Goal: Task Accomplishment & Management: Use online tool/utility

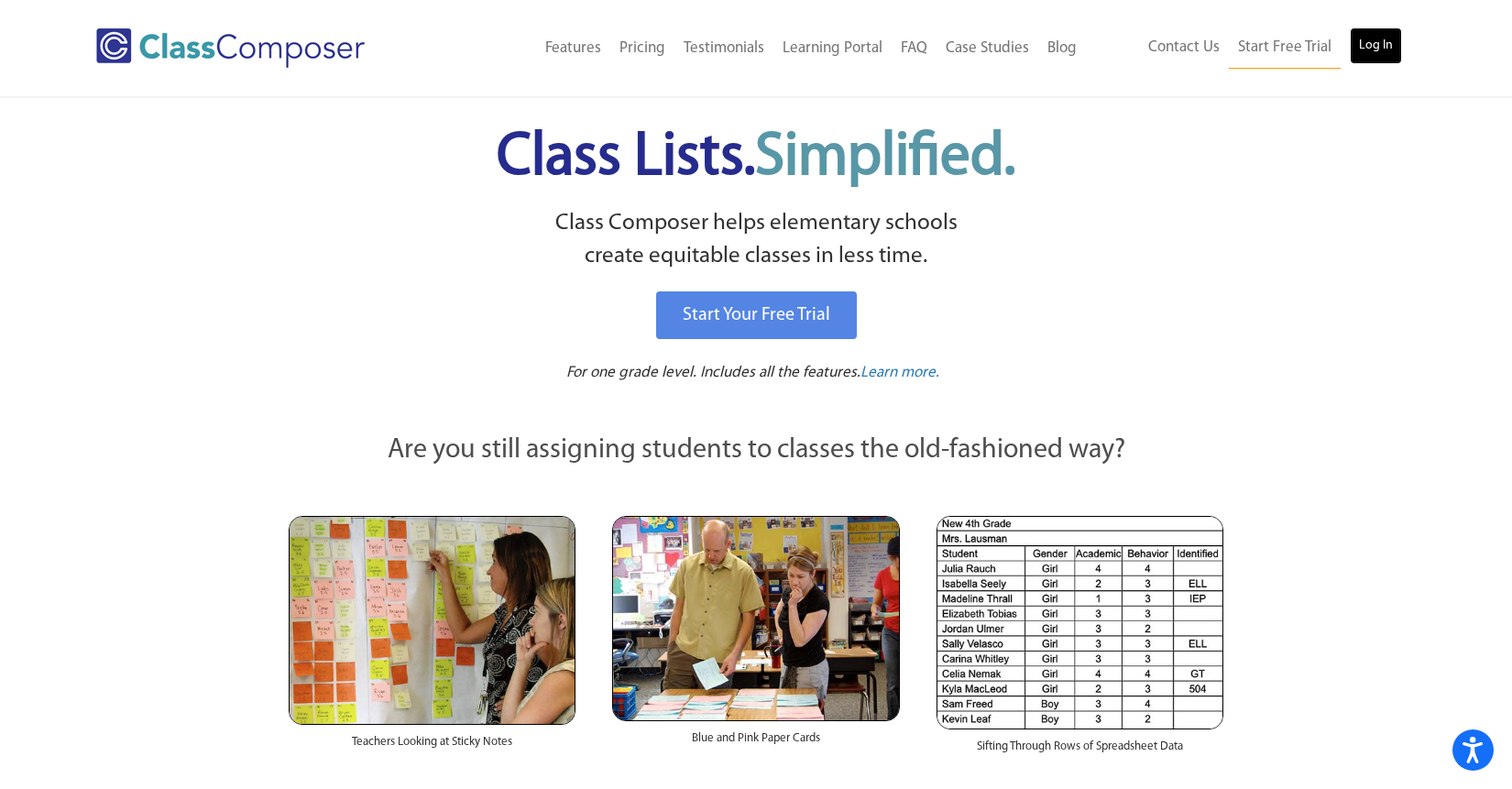
click at [1375, 44] on link "Log In" at bounding box center [1375, 46] width 52 height 37
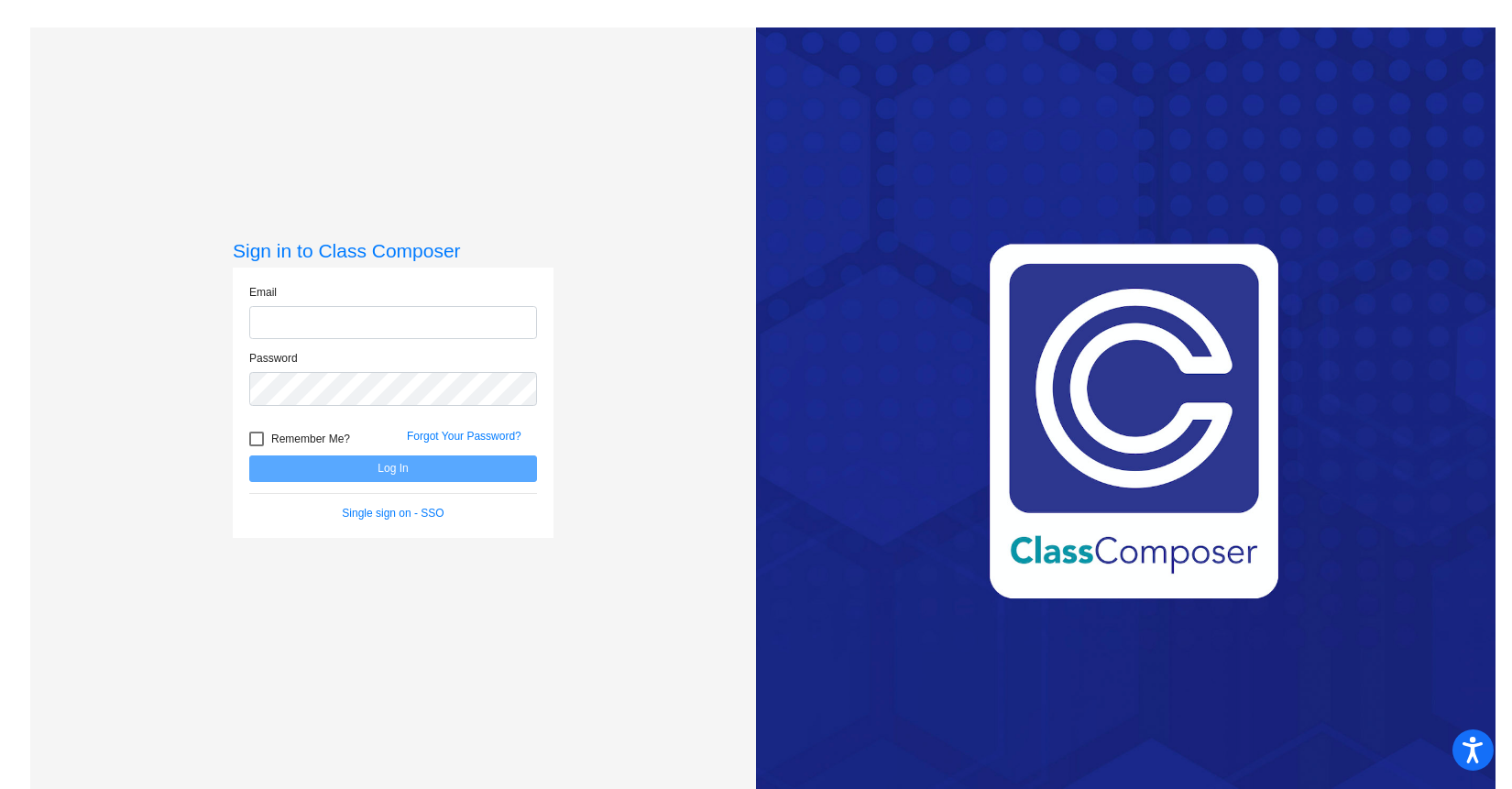
type input "[EMAIL_ADDRESS][DOMAIN_NAME]"
click at [454, 468] on button "Log In" at bounding box center [392, 468] width 288 height 27
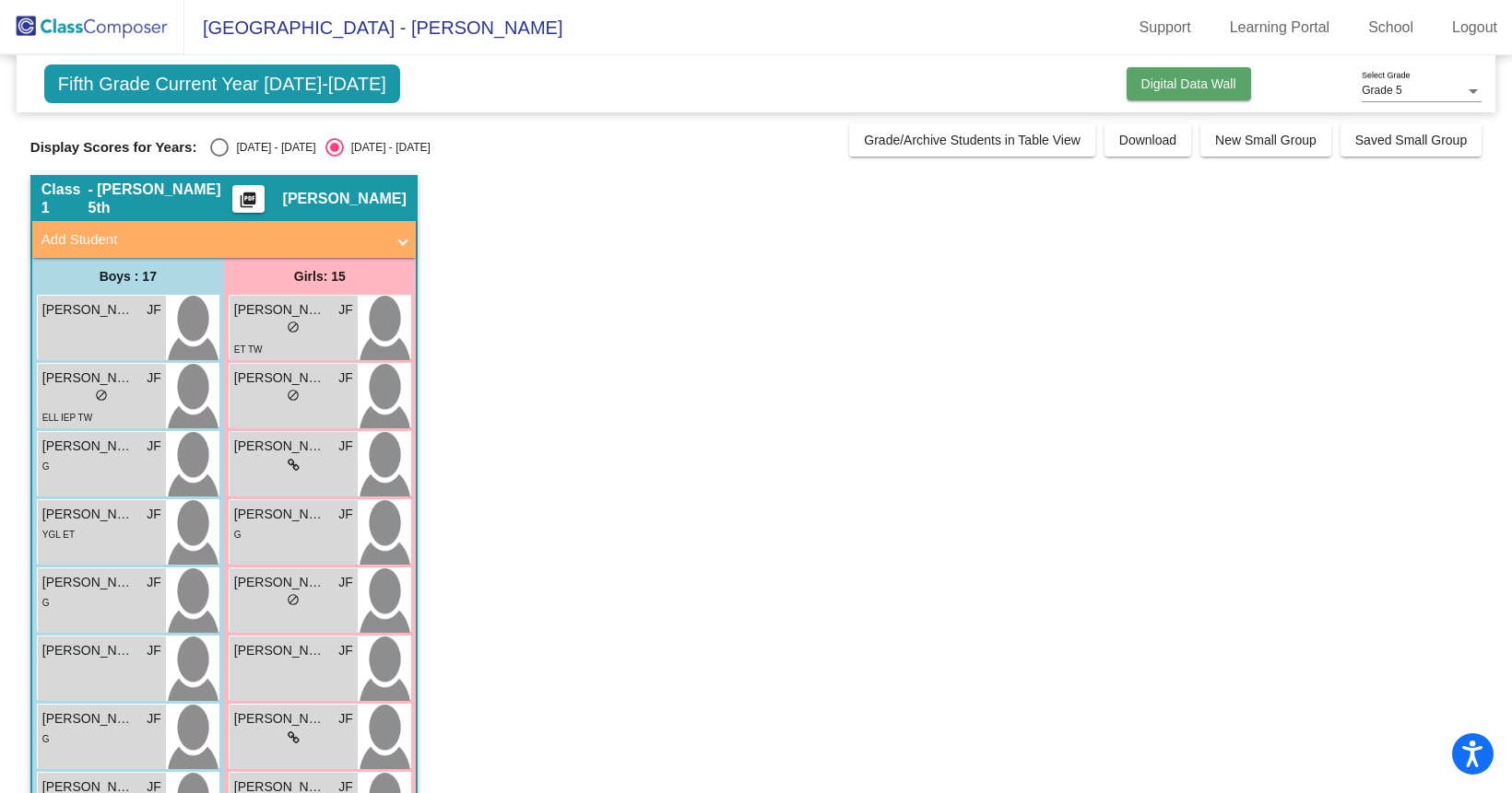
click at [1170, 89] on span "Digital Data Wall" at bounding box center [1188, 84] width 95 height 15
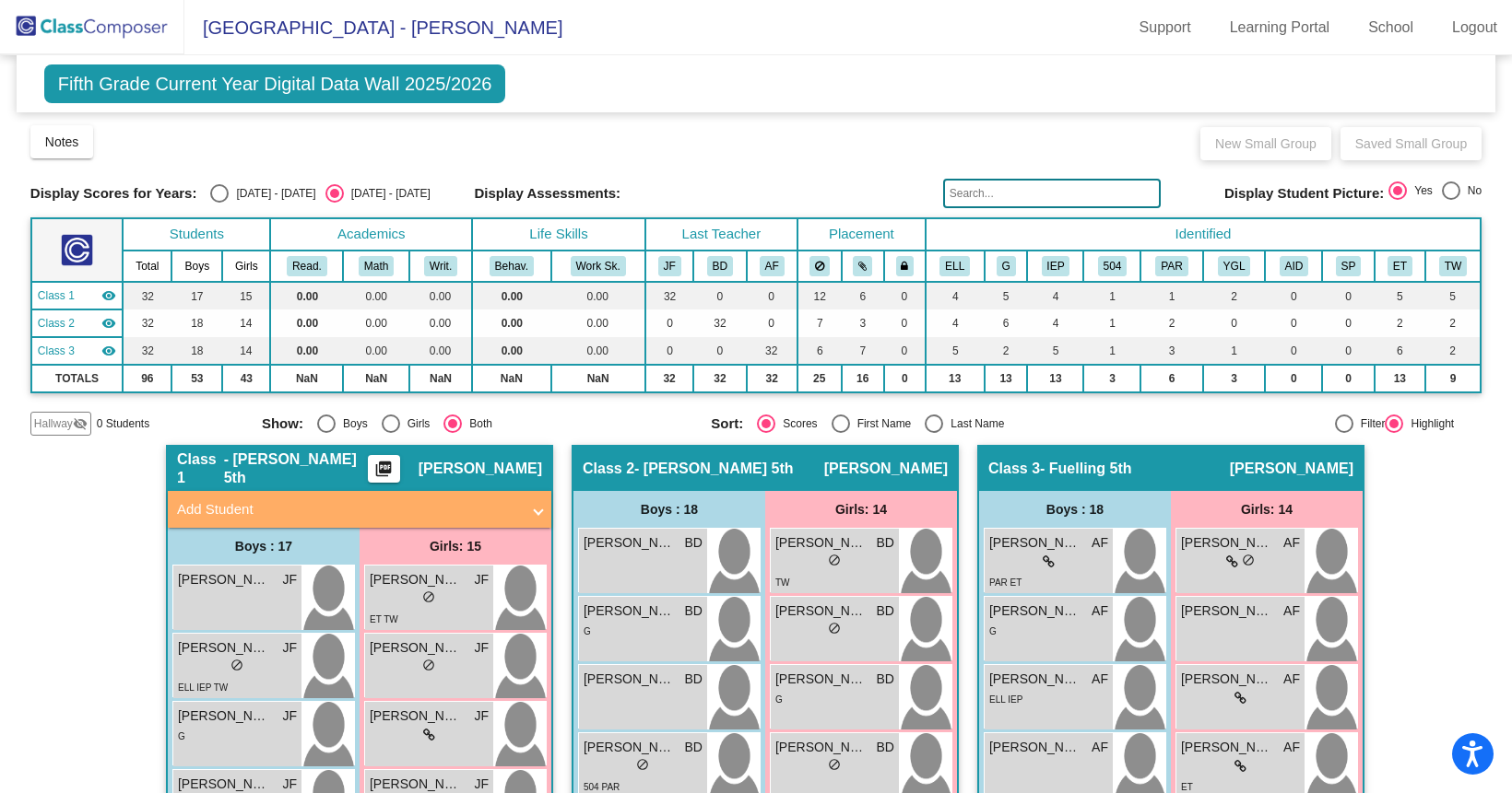
click at [262, 24] on span "[GEOGRAPHIC_DATA] - [PERSON_NAME]" at bounding box center [373, 28] width 378 height 30
click at [128, 22] on img at bounding box center [92, 27] width 184 height 55
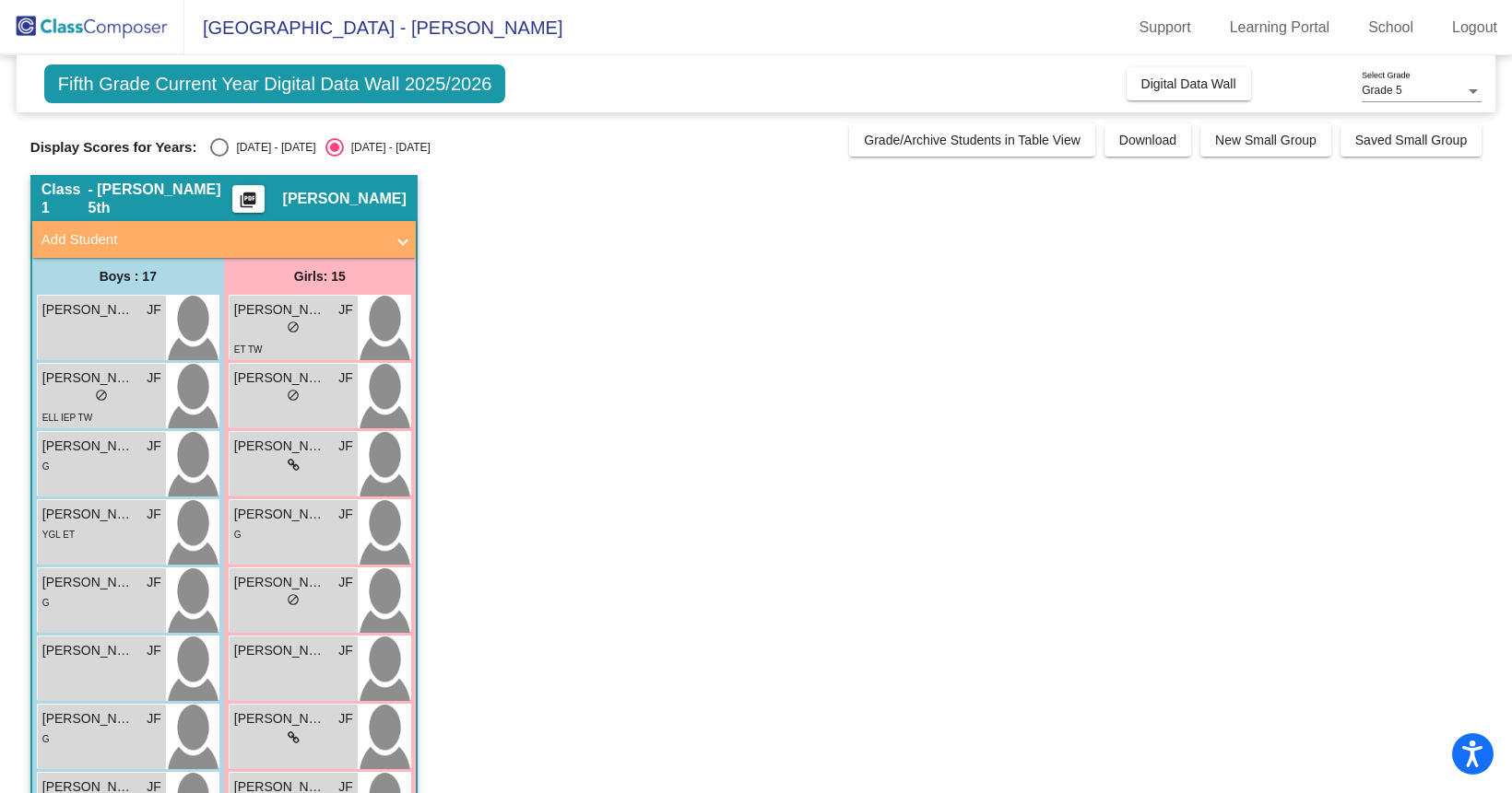
click at [242, 146] on div "2024 - 2025" at bounding box center [272, 148] width 87 height 17
click at [219, 156] on input "2024 - 2025" at bounding box center [218, 156] width 1 height 1
radio input "true"
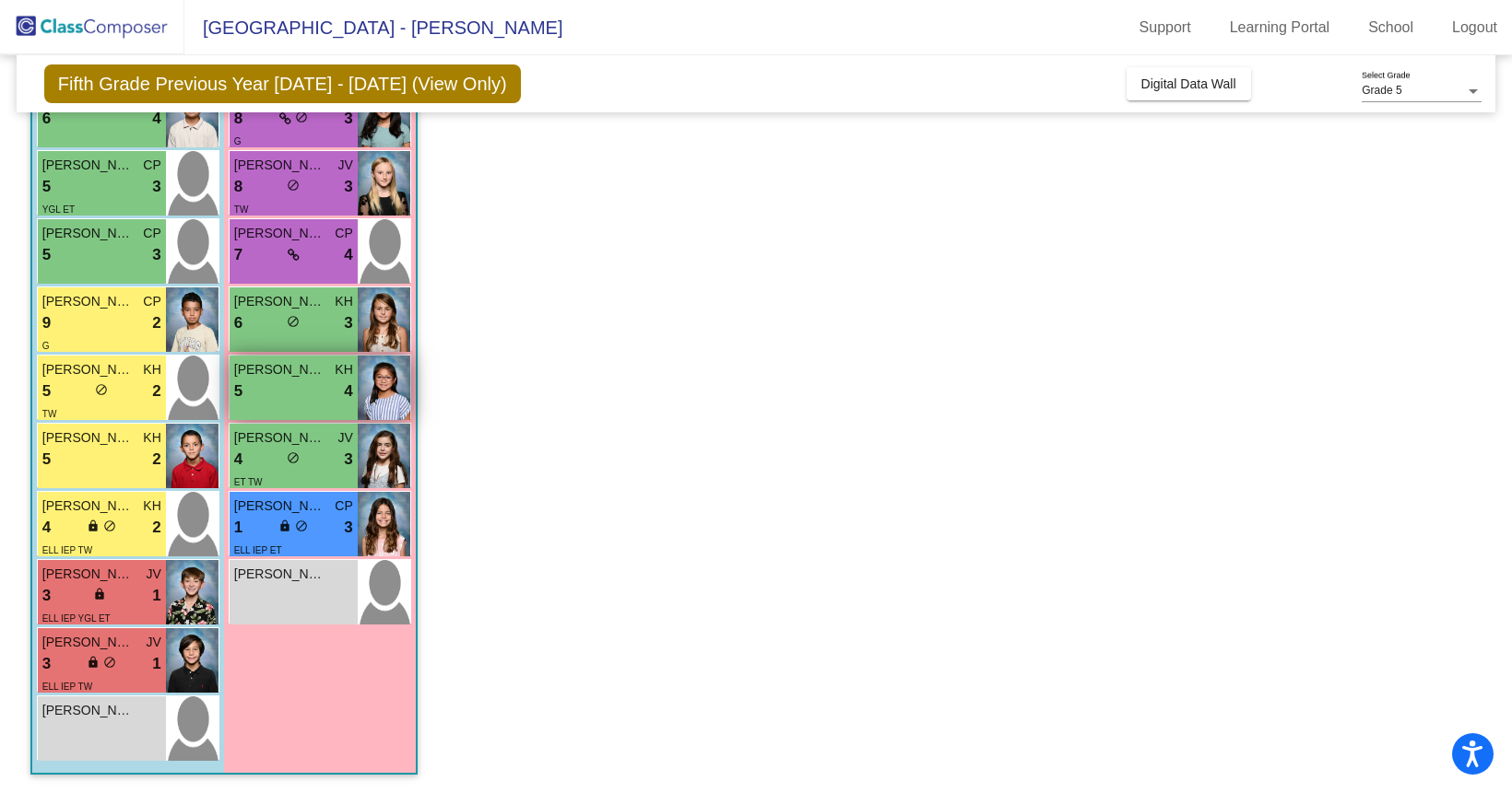
click at [314, 382] on div "5 lock do_not_disturb_alt 4" at bounding box center [293, 392] width 119 height 24
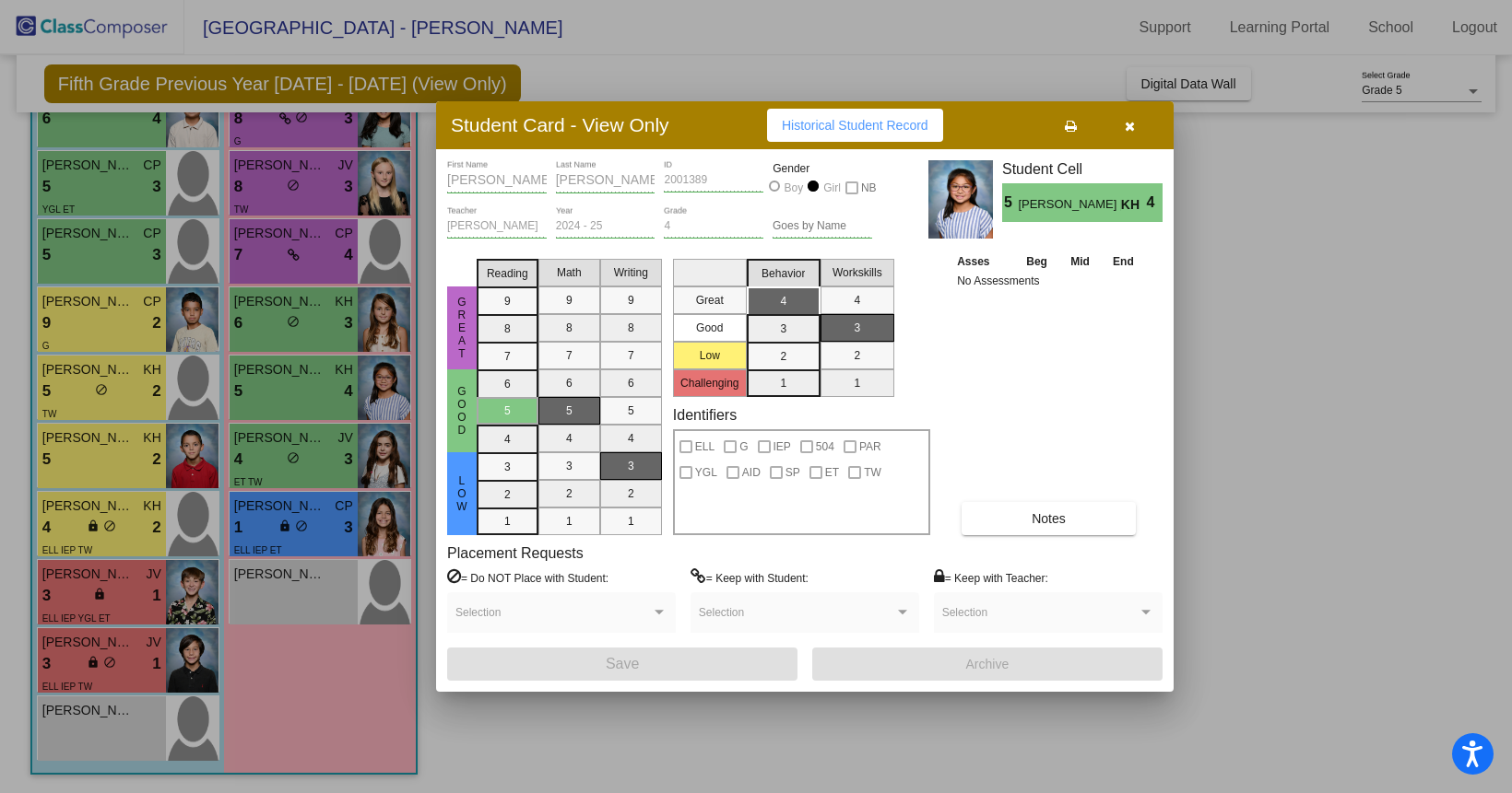
click at [1125, 127] on icon "button" at bounding box center [1129, 127] width 10 height 13
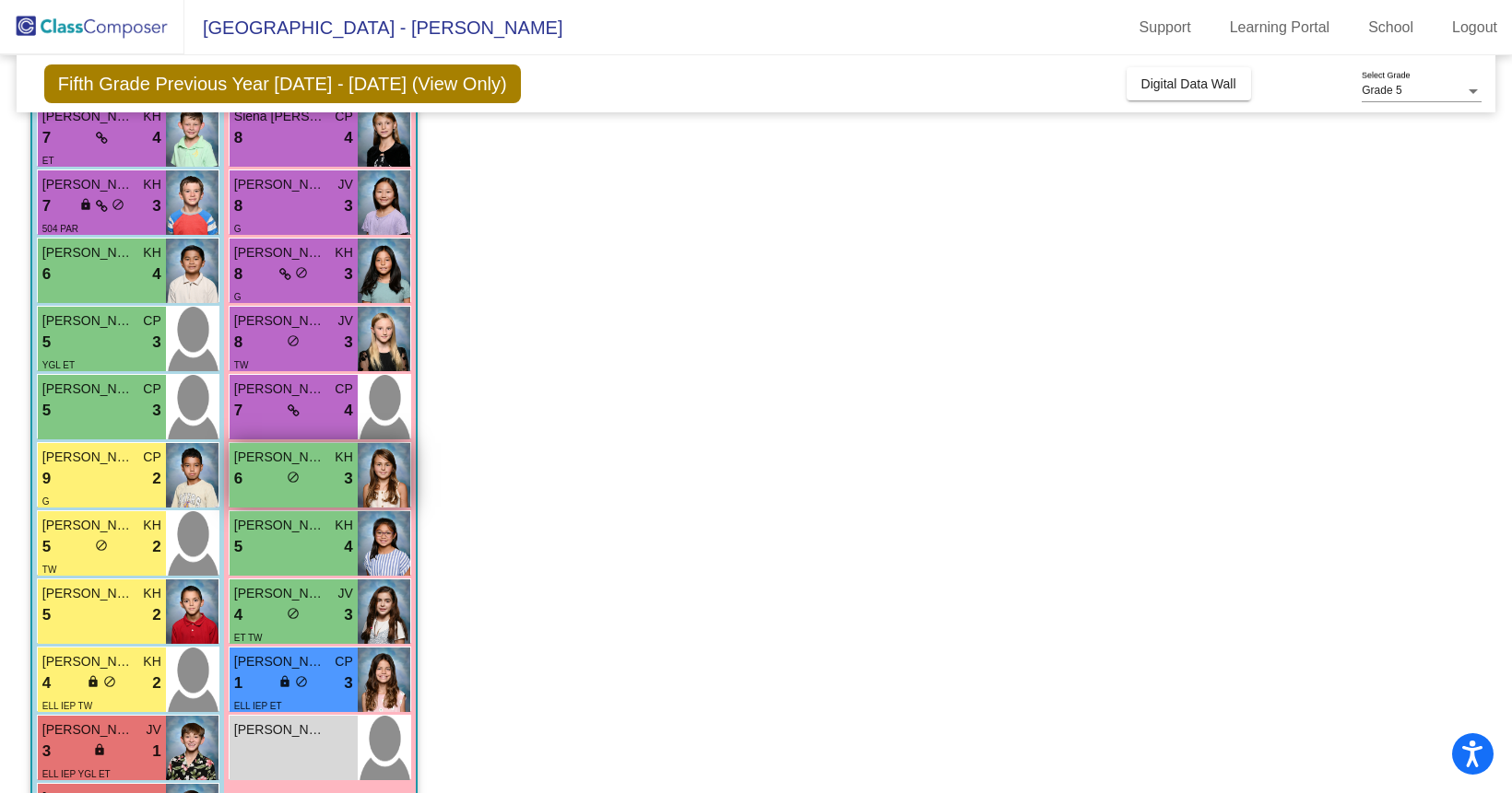
scroll to position [523, 0]
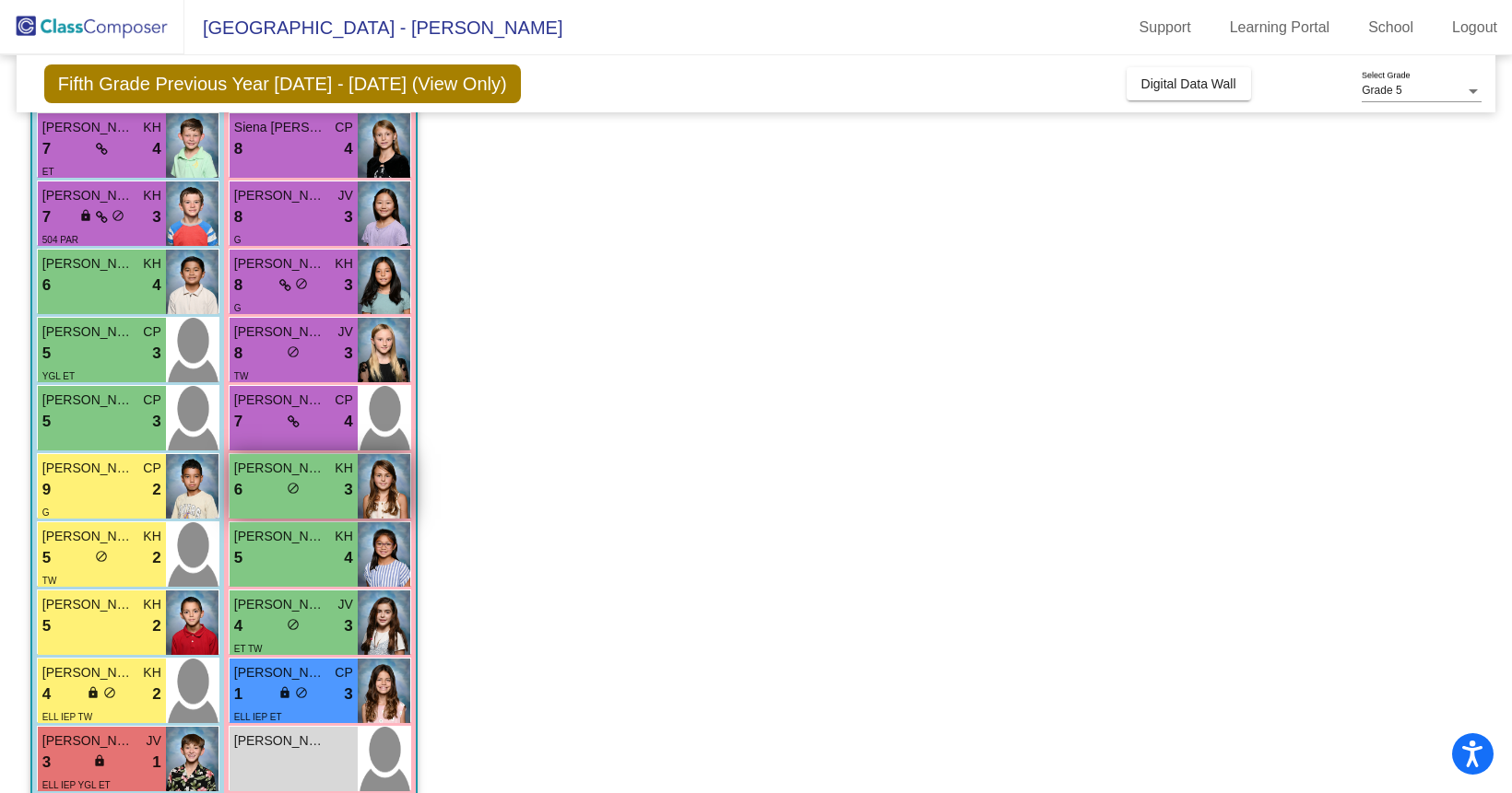
click at [321, 493] on div "6 lock do_not_disturb_alt 3" at bounding box center [293, 490] width 119 height 24
click at [316, 482] on div "6 lock do_not_disturb_alt 3" at bounding box center [293, 490] width 119 height 24
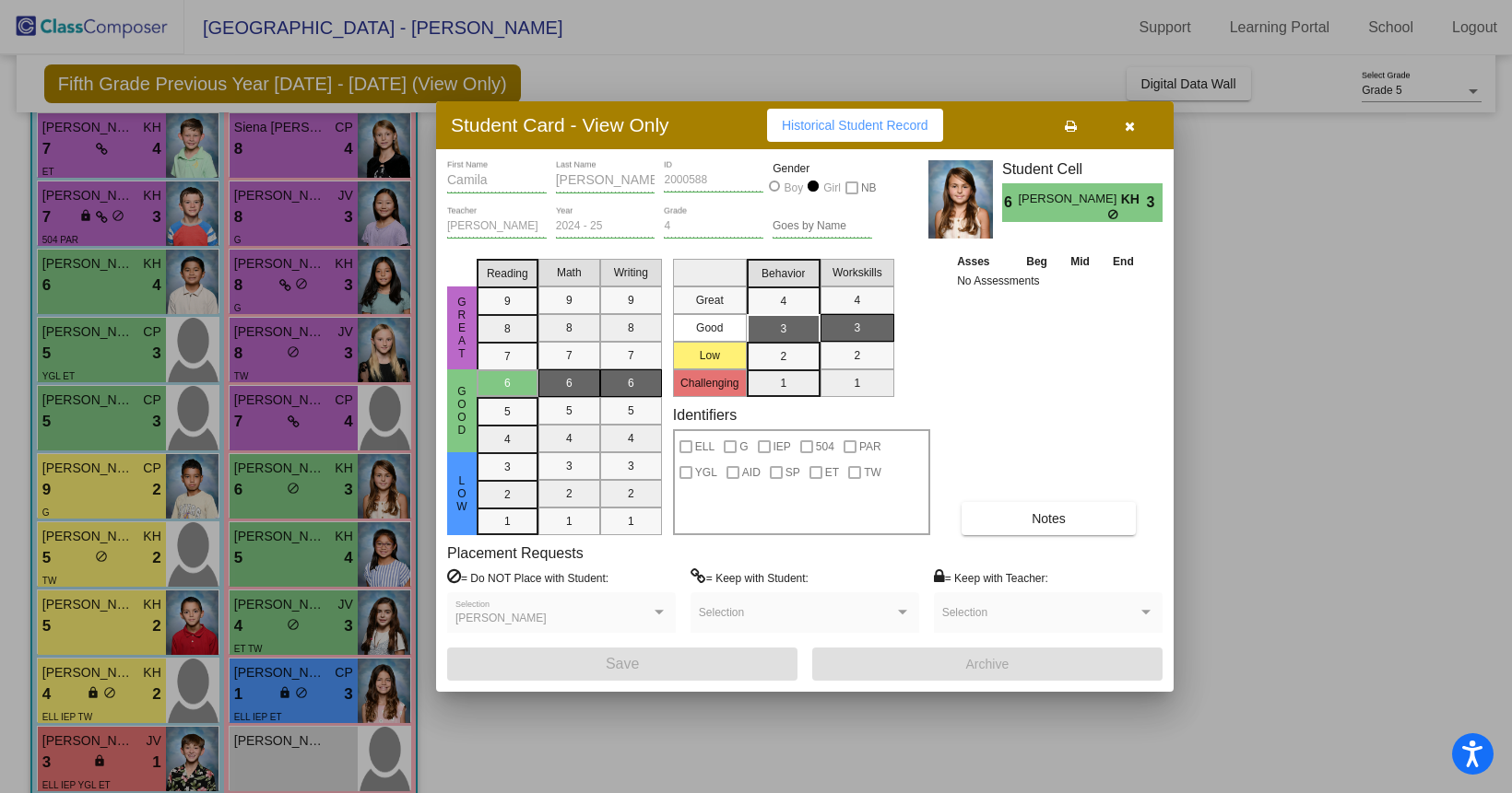
click at [1129, 131] on icon "button" at bounding box center [1129, 127] width 10 height 13
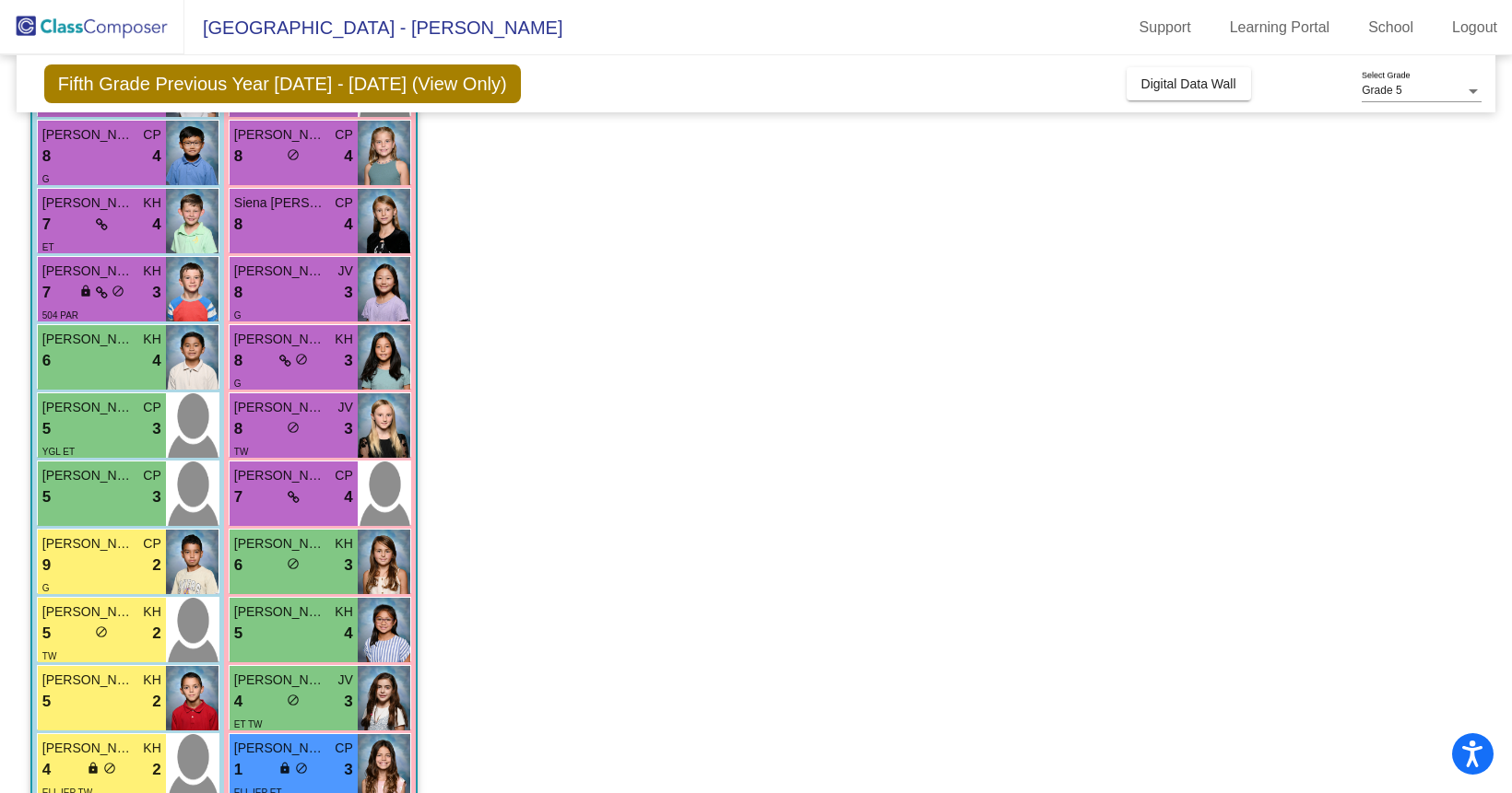
scroll to position [0, 0]
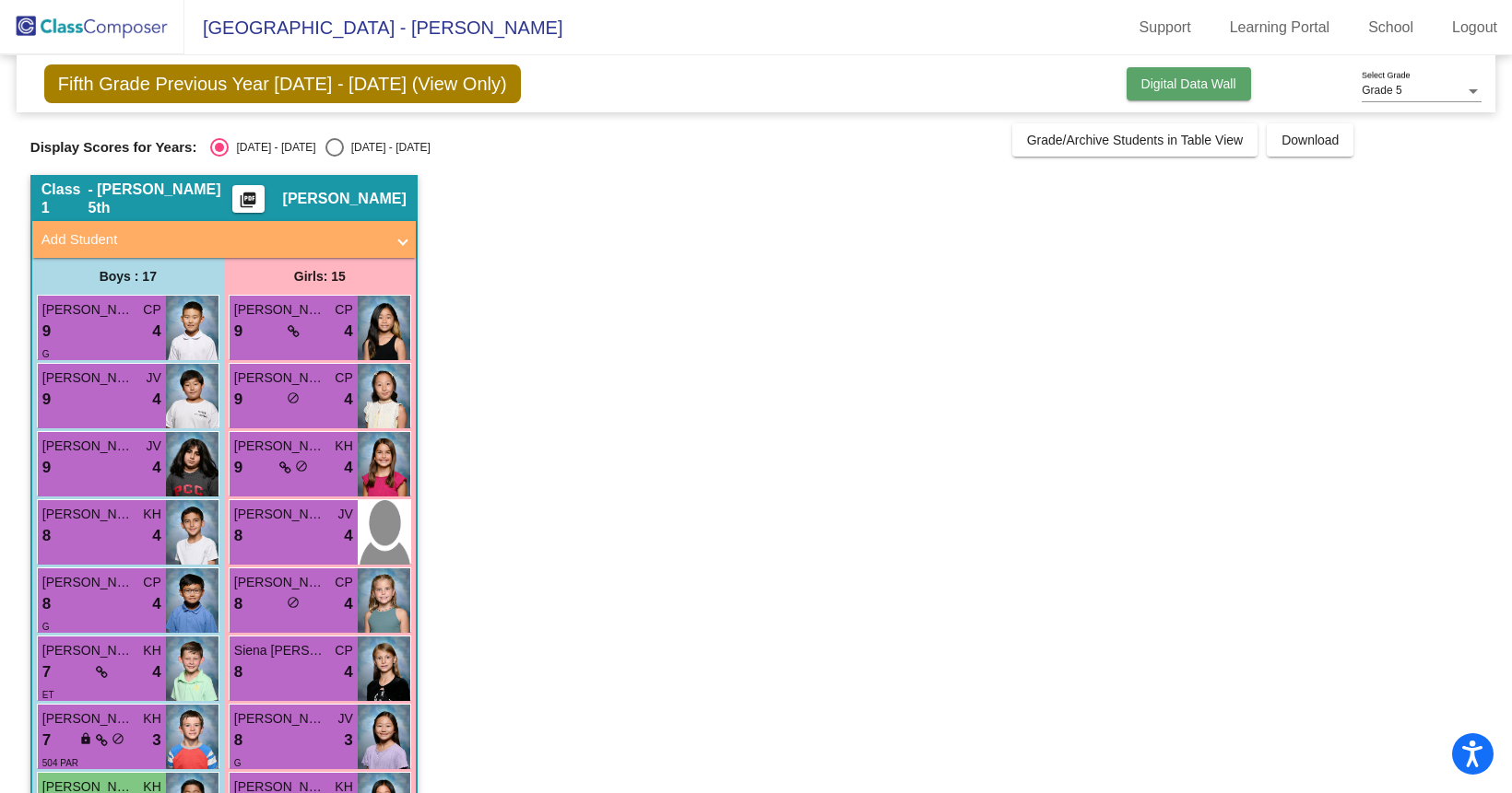
click at [1163, 70] on button "Digital Data Wall" at bounding box center [1188, 84] width 125 height 33
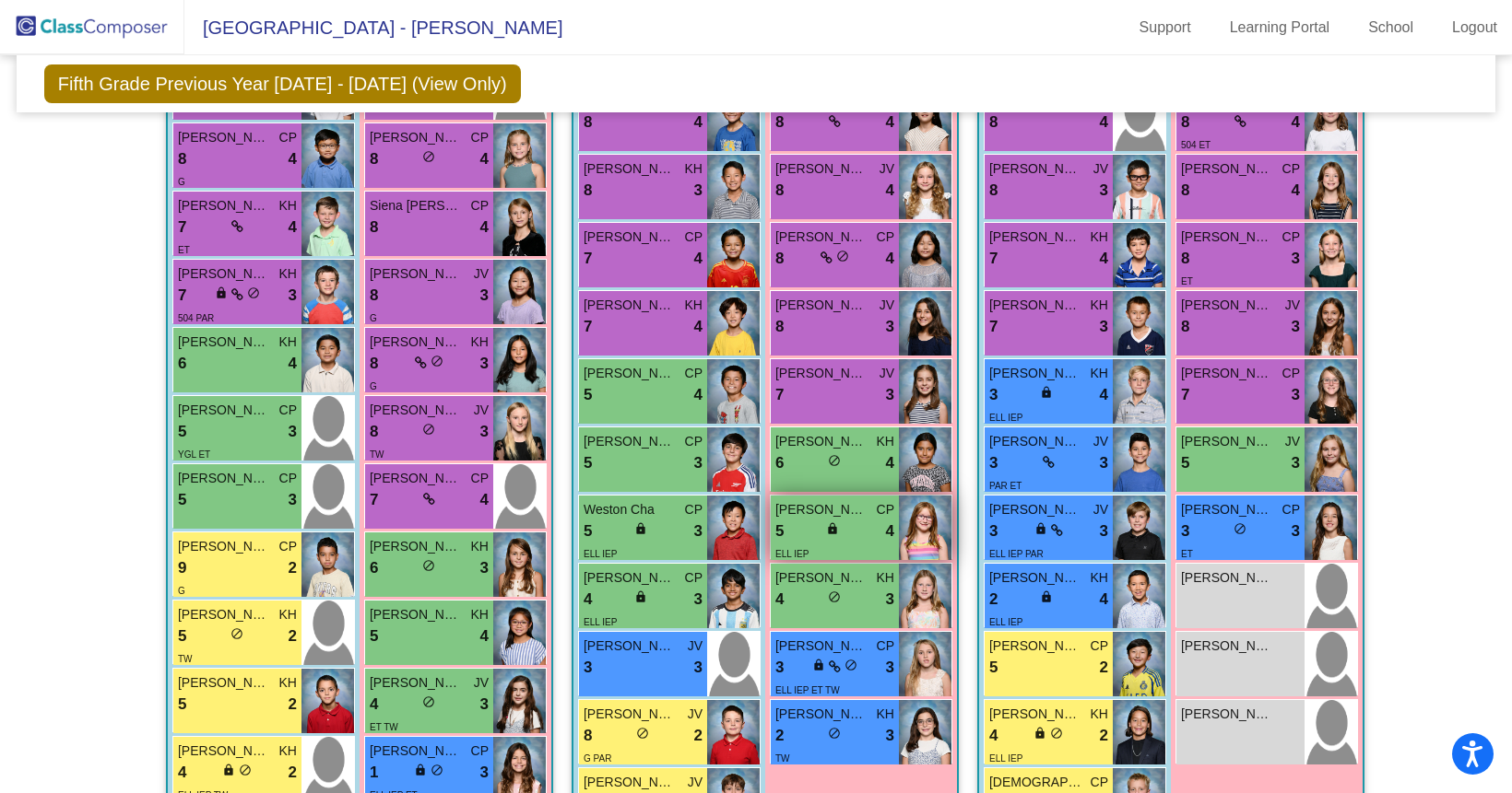
scroll to position [718, 0]
